Goal: Obtain resource: Obtain resource

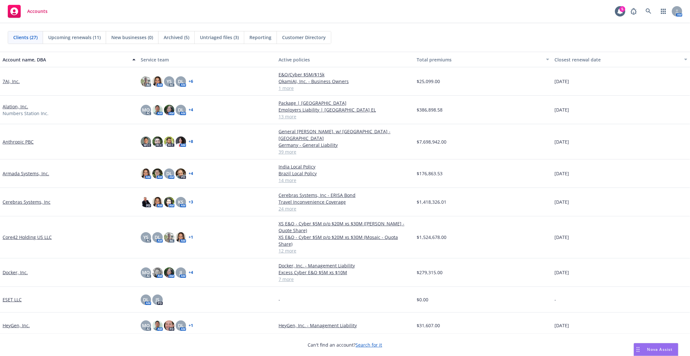
click at [23, 170] on link "Armada Systems, Inc." at bounding box center [26, 173] width 47 height 7
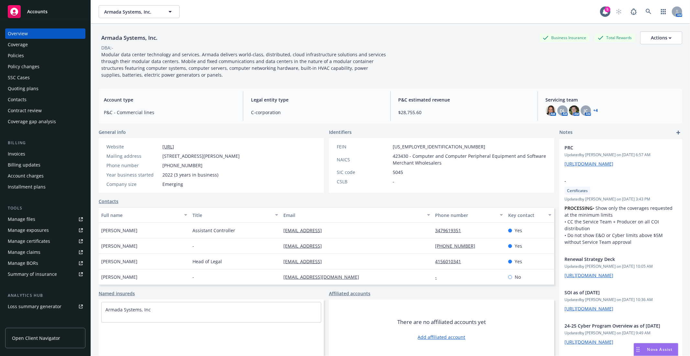
click at [39, 219] on link "Manage files" at bounding box center [45, 219] width 80 height 10
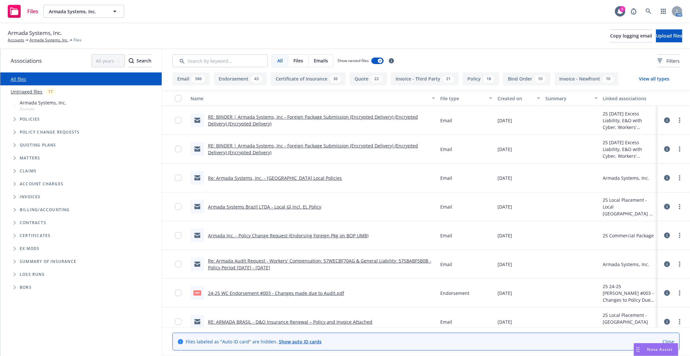
click at [15, 122] on span "Tree Example" at bounding box center [14, 119] width 10 height 10
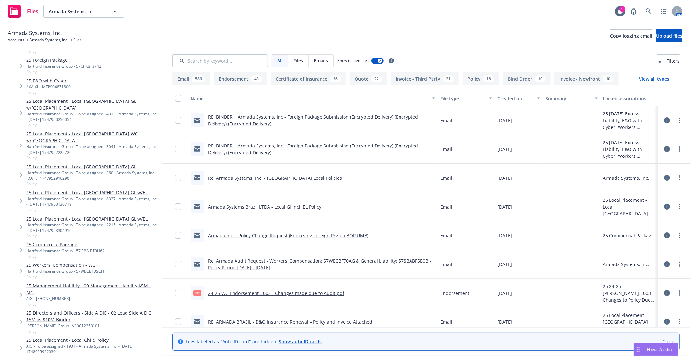
scroll to position [108, 0]
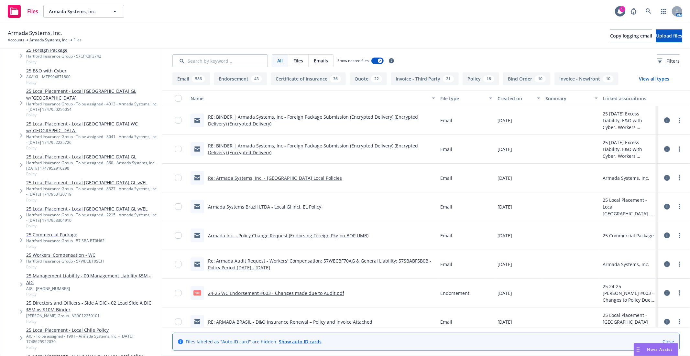
click at [76, 101] on div "Hartford Insurance Group - To be assigned - 4013 - Armada Systems, Inc. - 05/22…" at bounding box center [92, 106] width 133 height 11
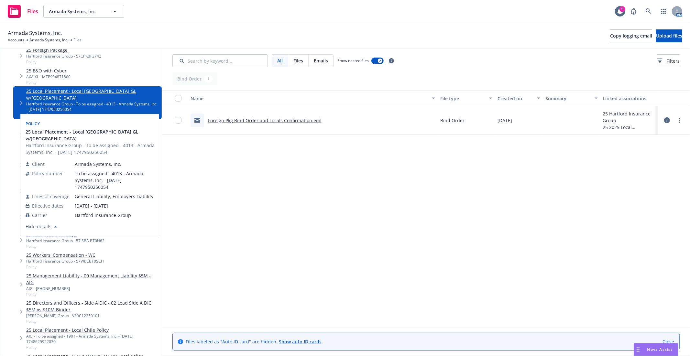
click at [63, 122] on div "Policy" at bounding box center [89, 123] width 131 height 10
click at [0, 122] on div at bounding box center [0, 202] width 0 height 307
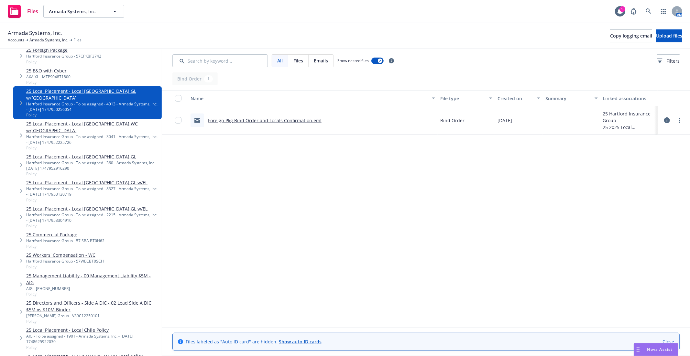
click at [63, 120] on link "25 Local Placement - Local India WC w/EL" at bounding box center [92, 127] width 133 height 14
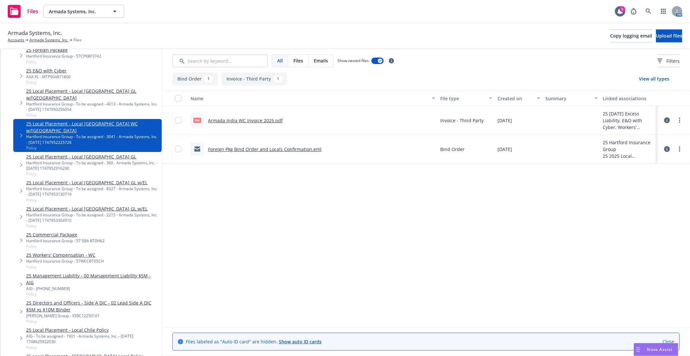
click at [75, 160] on div "Hartford Insurance Group - To be assigned - 360 - Armada Systems, Inc. - 05/22/…" at bounding box center [92, 165] width 133 height 11
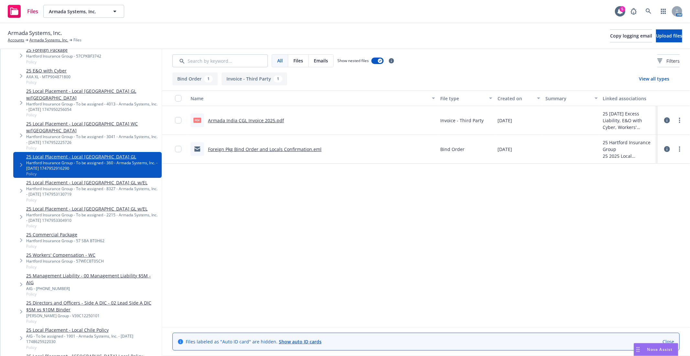
click at [62, 186] on div "Hartford Insurance Group - To be assigned - 8327 - Armada Systems, Inc. - 05/22…" at bounding box center [92, 191] width 133 height 11
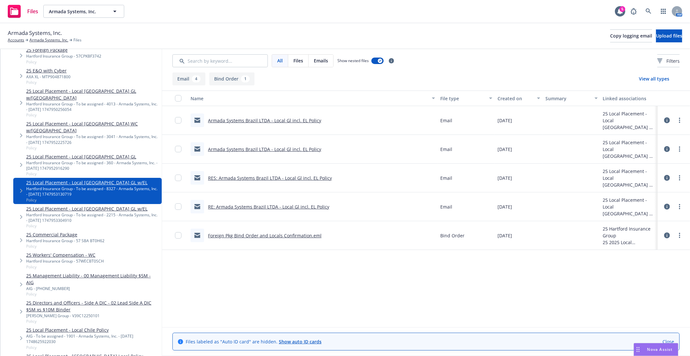
click at [262, 233] on link "Foreign Pkg Bind Order and Locals Confirmation.eml" at bounding box center [265, 236] width 114 height 6
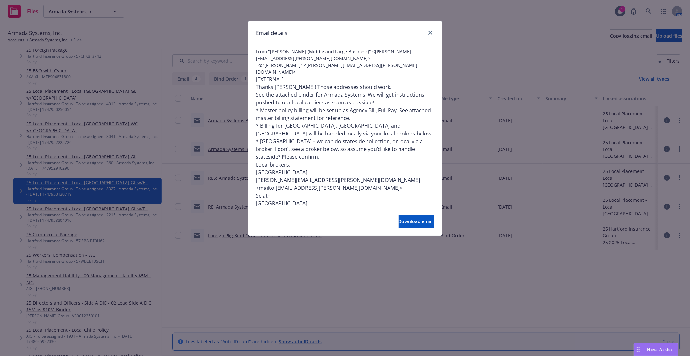
scroll to position [72, 0]
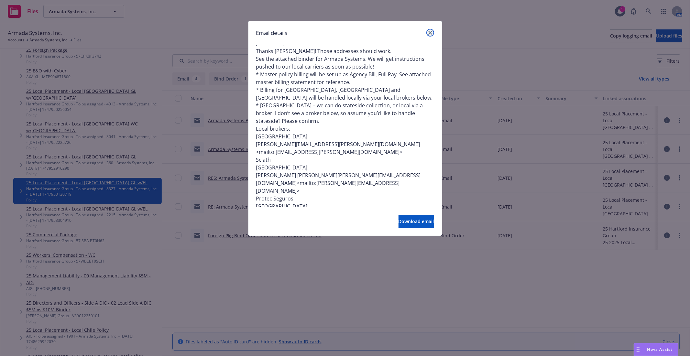
click at [429, 33] on icon "close" at bounding box center [430, 33] width 4 height 4
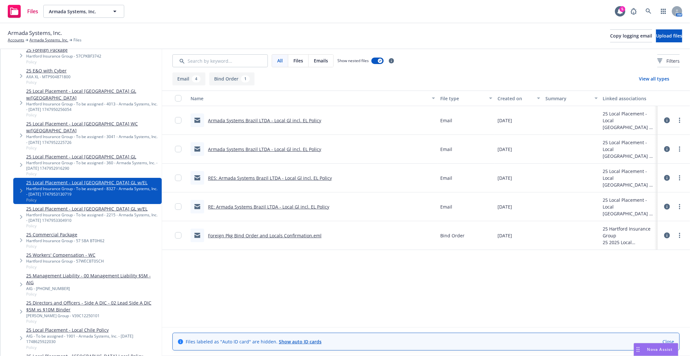
click at [256, 121] on link "Armada Systems Brazil LTDA - Local Gl incl. EL Policy" at bounding box center [264, 120] width 113 height 6
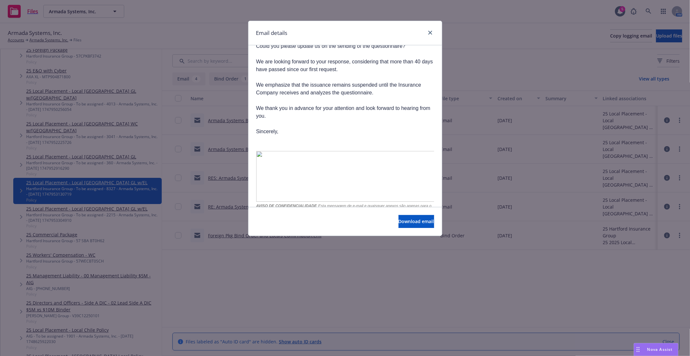
scroll to position [144, 0]
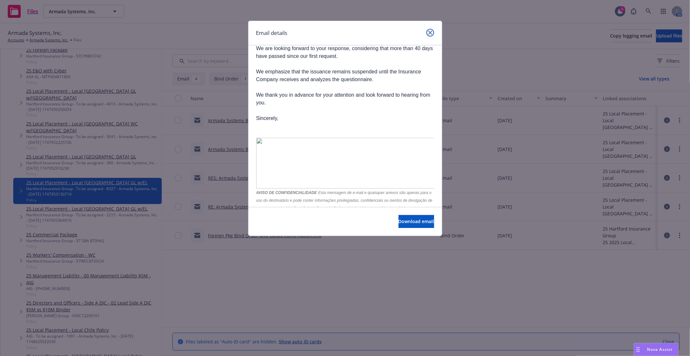
click at [429, 36] on link "close" at bounding box center [430, 33] width 8 height 8
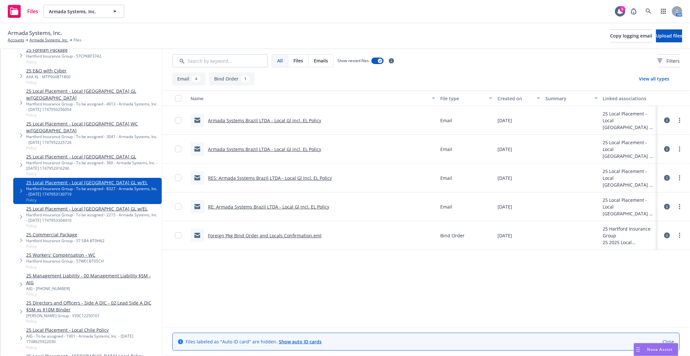
click at [257, 151] on link "Armada Systems Brazil LTDA - Local Gl incl. EL Policy" at bounding box center [264, 149] width 113 height 6
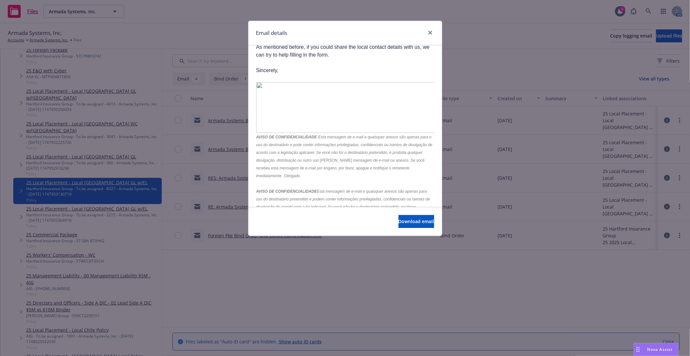
scroll to position [108, 0]
click at [431, 29] on link "close" at bounding box center [430, 33] width 8 height 8
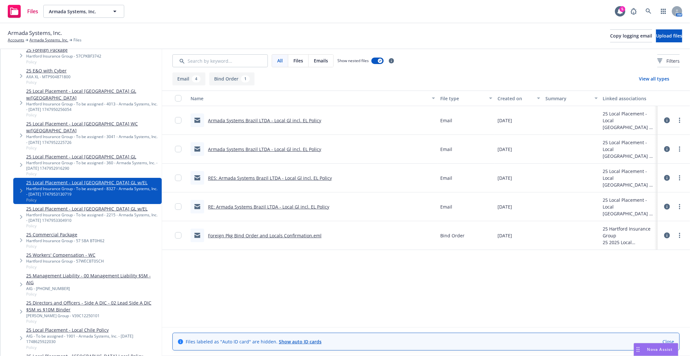
click at [254, 175] on link "RES: Armada Systems Brazil LTDA - Local Gl incl. EL Policy" at bounding box center [270, 178] width 124 height 6
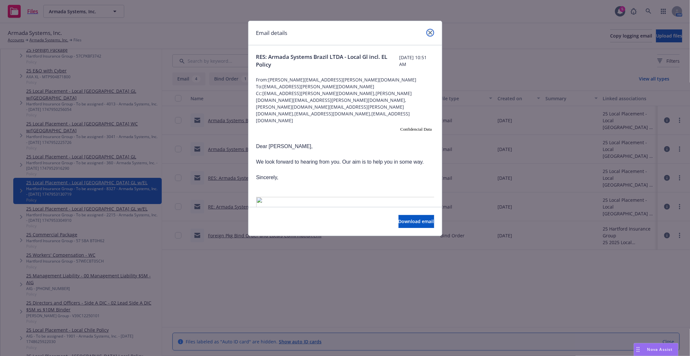
click at [429, 34] on icon "close" at bounding box center [430, 33] width 4 height 4
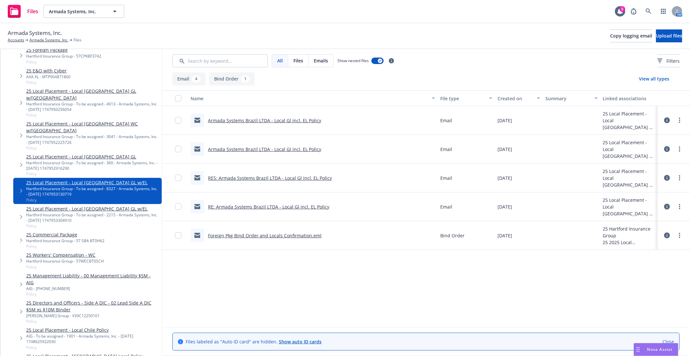
click at [275, 234] on link "Foreign Pkg Bind Order and Locals Confirmation.eml" at bounding box center [265, 236] width 114 height 6
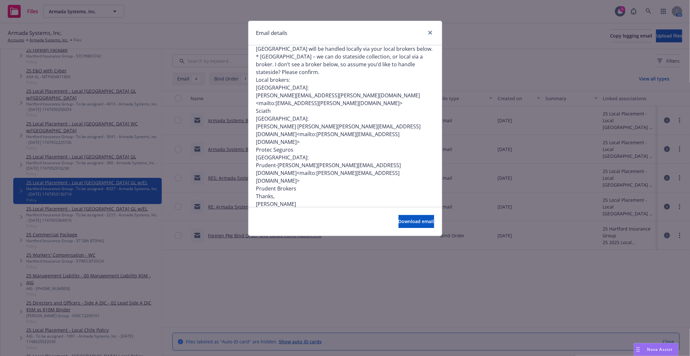
scroll to position [83, 0]
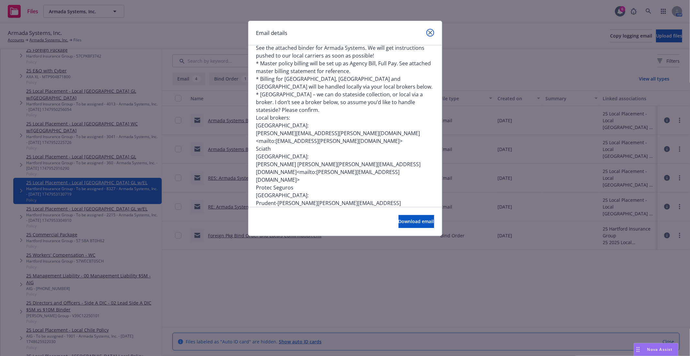
click at [427, 34] on link "close" at bounding box center [430, 33] width 8 height 8
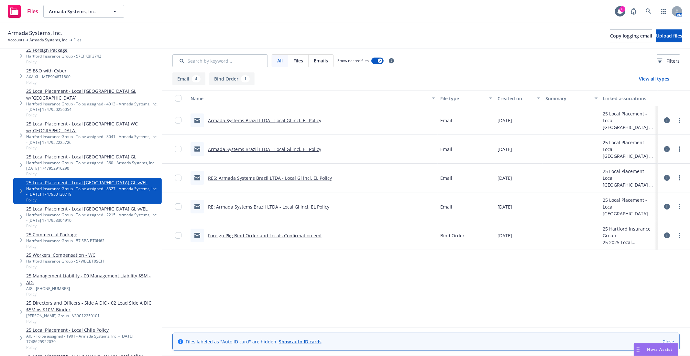
click at [63, 205] on link "25 Local Placement - Local Chile GL w/EL" at bounding box center [92, 208] width 133 height 7
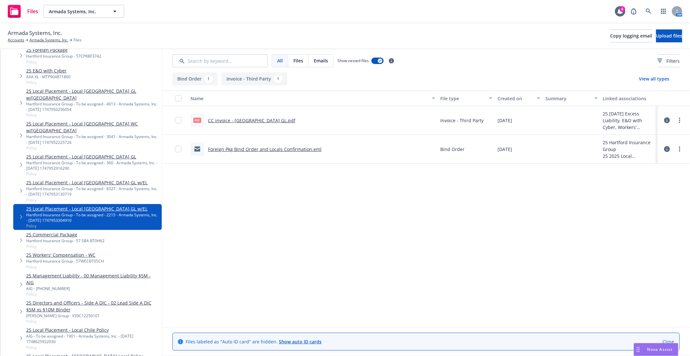
click at [267, 150] on link "Foreign Pkg Bind Order and Locals Confirmation.eml" at bounding box center [265, 149] width 114 height 6
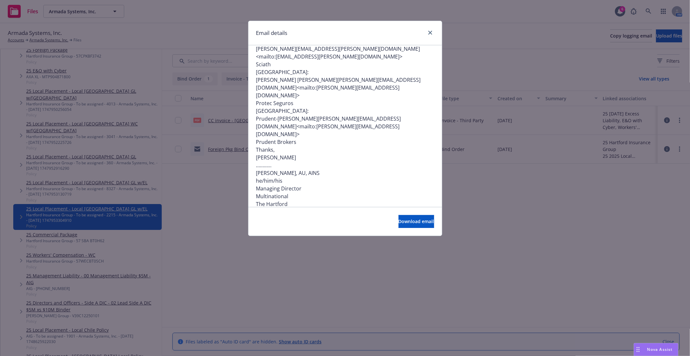
scroll to position [180, 0]
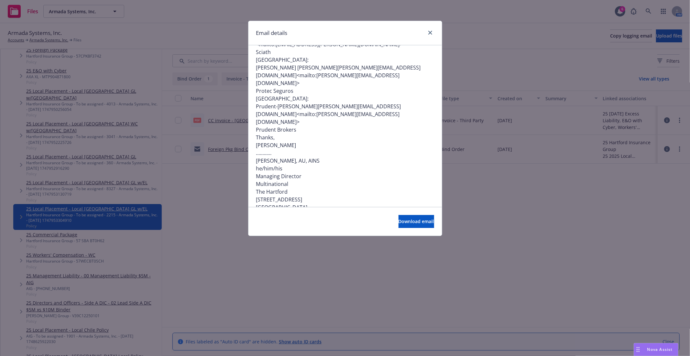
click at [433, 36] on div at bounding box center [429, 33] width 10 height 8
click at [432, 33] on icon "close" at bounding box center [430, 33] width 4 height 4
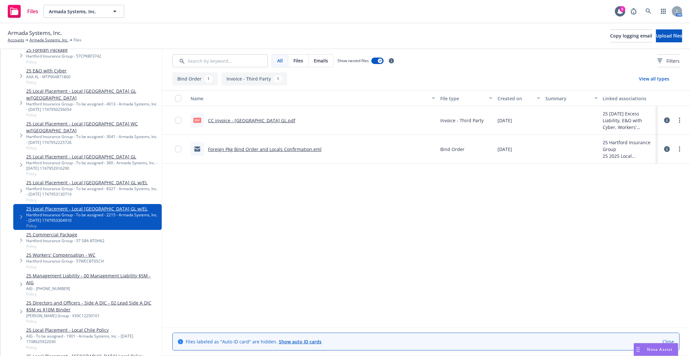
click at [64, 238] on div "Hartford Insurance Group - 57 SBA BT0H62" at bounding box center [65, 240] width 78 height 5
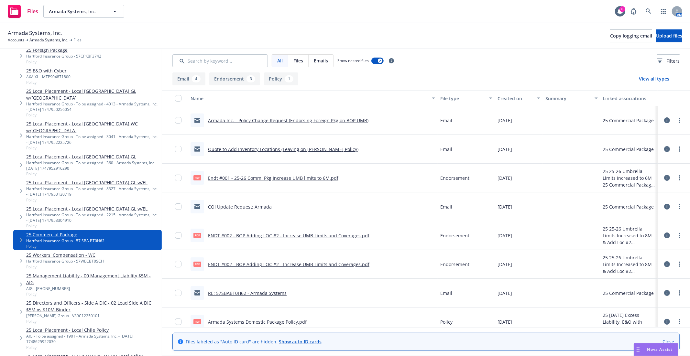
click at [402, 22] on div "Files Armada Systems, Inc. Armada Systems, Inc. 6 AM" at bounding box center [345, 11] width 690 height 23
click at [664, 340] on link "Close" at bounding box center [669, 341] width 12 height 7
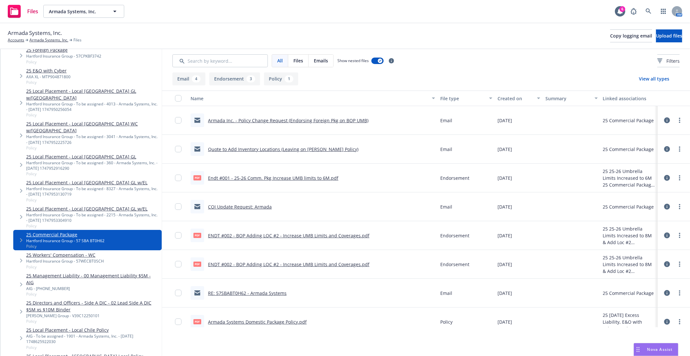
click at [361, 23] on div "Files Armada Systems, Inc. Armada Systems, Inc. 6 AM" at bounding box center [345, 11] width 690 height 23
